Goal: Information Seeking & Learning: Learn about a topic

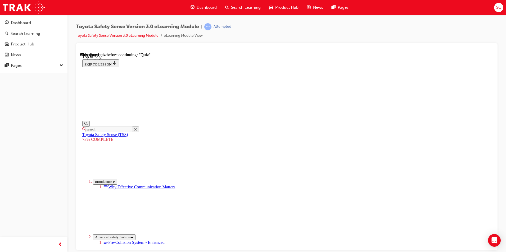
scroll to position [99, 0]
copy div "Recognise forward traffic conditions. Toyota Safety Sense detects the forward t…"
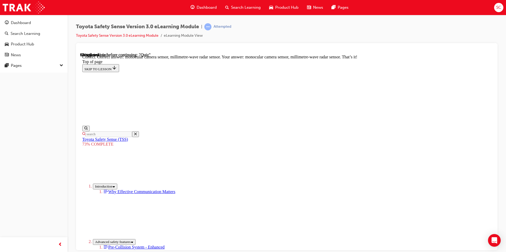
scroll to position [172, 0]
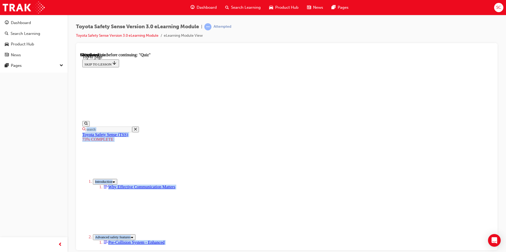
scroll to position [108, 0]
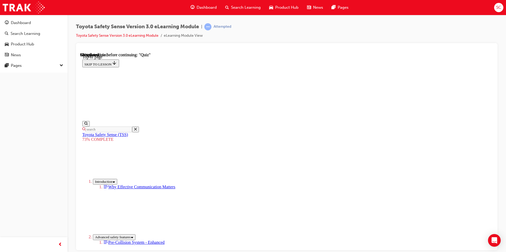
drag, startPoint x: 224, startPoint y: 132, endPoint x: 303, endPoint y: 170, distance: 88.0
copy div "Select the missing words to complete the statement: Dynamic Radar Cruise Contro…"
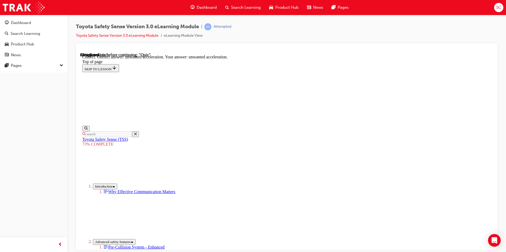
scroll to position [125, 0]
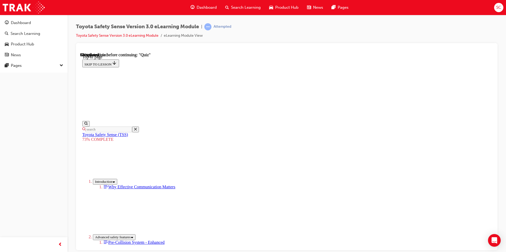
drag, startPoint x: 221, startPoint y: 125, endPoint x: 310, endPoint y: 213, distance: 125.0
drag, startPoint x: 310, startPoint y: 213, endPoint x: 305, endPoint y: 150, distance: 62.9
copy div "True or False: When the VSC (Vehicle Stability Control) is OFF, the pre-collisi…"
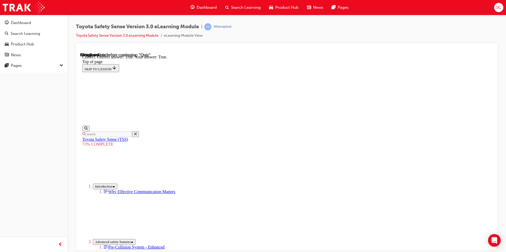
scroll to position [65, 0]
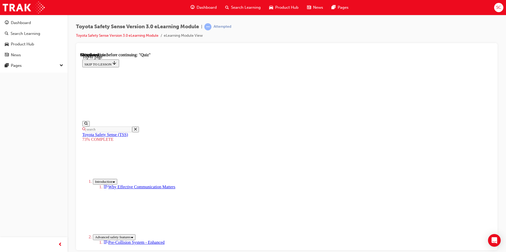
scroll to position [39, 0]
drag, startPoint x: 232, startPoint y: 114, endPoint x: 344, endPoint y: 182, distance: 131.7
drag, startPoint x: 242, startPoint y: 113, endPoint x: 287, endPoint y: 174, distance: 75.4
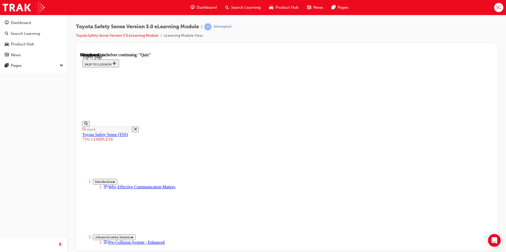
drag, startPoint x: 287, startPoint y: 174, endPoint x: 284, endPoint y: 128, distance: 46.2
copy div "True or False: The forward recognition camera sensor can receive Over-The-Air u…"
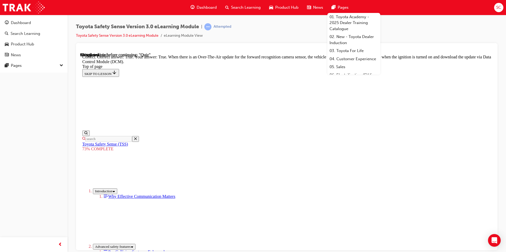
scroll to position [94, 0]
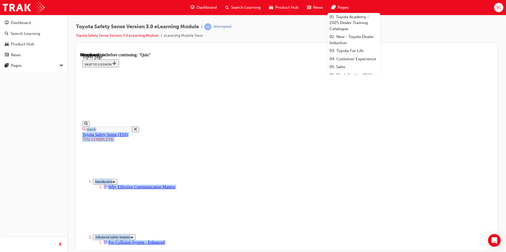
scroll to position [120, 0]
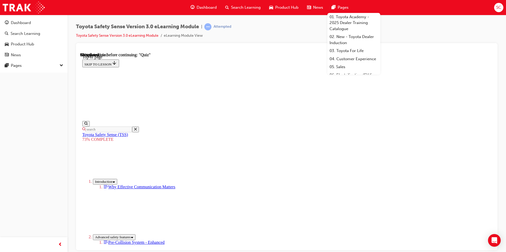
drag, startPoint x: 229, startPoint y: 120, endPoint x: 310, endPoint y: 173, distance: 97.0
copy div "Lane Departure Alert (LDA) The enhanced monocular camera now has greater capabi…"
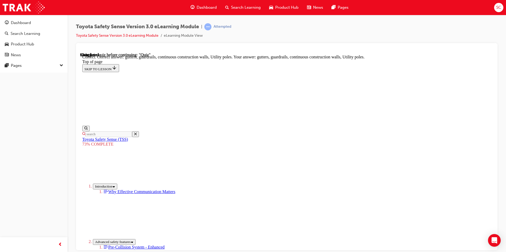
scroll to position [137, 0]
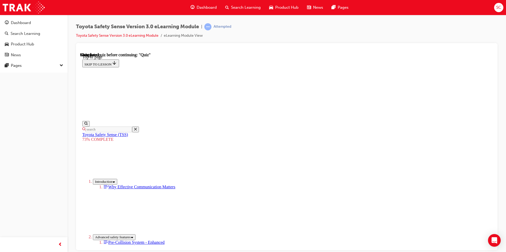
scroll to position [19, 0]
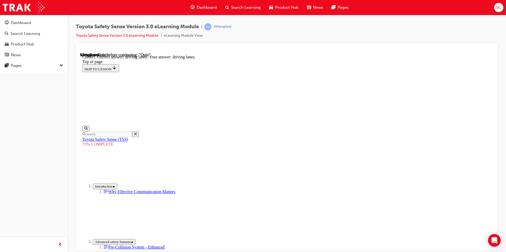
scroll to position [116, 0]
